Goal: Task Accomplishment & Management: Use online tool/utility

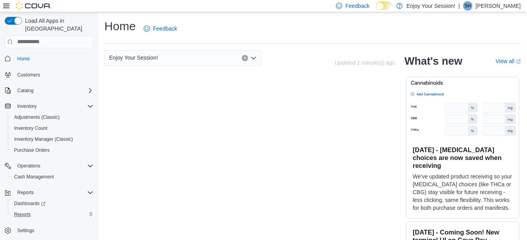
click at [34, 210] on div "Reports" at bounding box center [52, 214] width 82 height 9
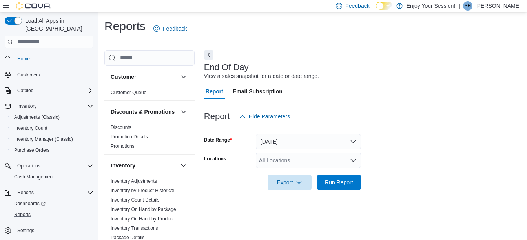
scroll to position [12, 0]
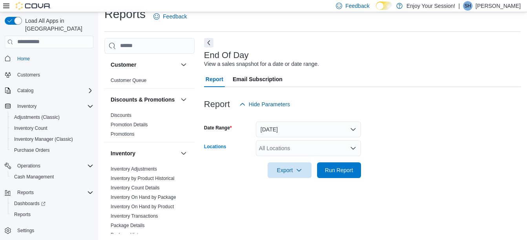
click at [285, 141] on div "All Locations" at bounding box center [308, 149] width 105 height 16
type input "***"
click at [284, 130] on button "Oshawa" at bounding box center [308, 134] width 105 height 11
click at [331, 176] on span "Run Report" at bounding box center [339, 170] width 35 height 16
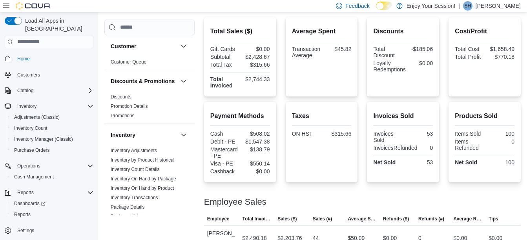
scroll to position [183, 0]
drag, startPoint x: 336, startPoint y: 49, endPoint x: 358, endPoint y: 53, distance: 23.0
click at [358, 53] on div "Average Spent Transaction Average $45.82" at bounding box center [322, 55] width 72 height 79
copy div "$45.82"
drag, startPoint x: 275, startPoint y: 56, endPoint x: 246, endPoint y: 53, distance: 28.8
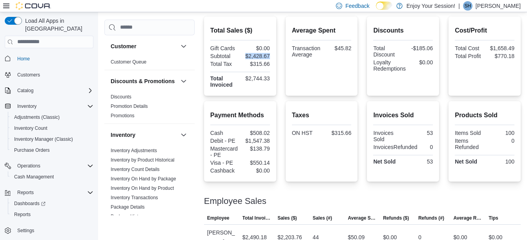
click at [246, 53] on div "Total Sales ($) Gift Cards $0.00 Subtotal $2,428.67 Total Tax $315.66 Total Inv…" at bounding box center [240, 55] width 72 height 79
copy div "$2,428.67"
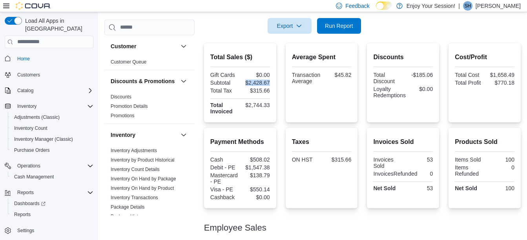
scroll to position [156, 0]
